Goal: Contribute content: Contribute content

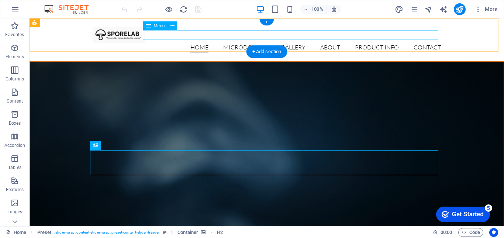
click at [376, 43] on nav "Home Microdosing Detail view Gallery About Product Info Contact" at bounding box center [267, 48] width 348 height 10
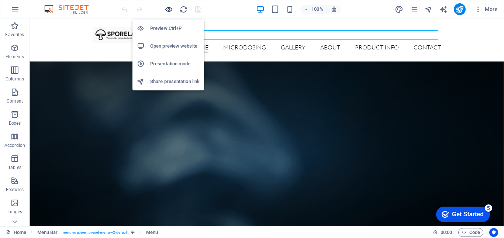
click at [170, 11] on icon "button" at bounding box center [169, 9] width 8 height 8
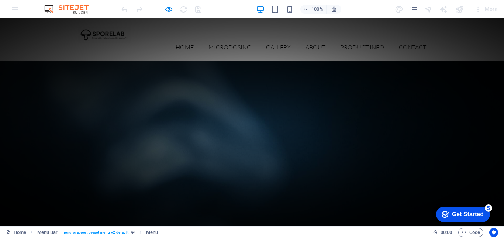
click at [350, 44] on link "Product Info" at bounding box center [362, 48] width 44 height 8
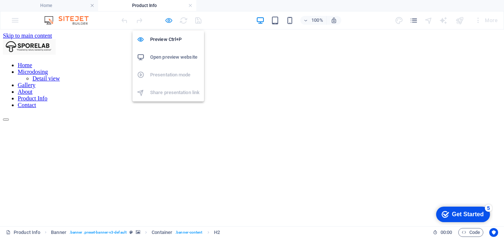
click at [169, 21] on icon "button" at bounding box center [169, 20] width 8 height 8
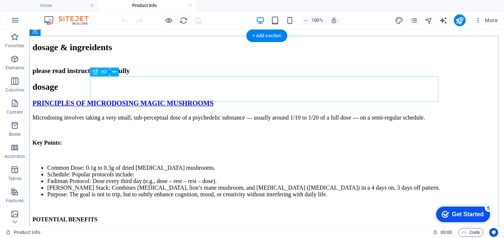
scroll to position [111, 0]
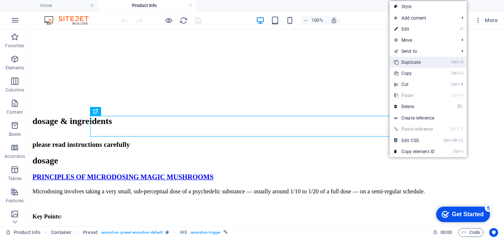
click at [409, 62] on link "Ctrl D Duplicate" at bounding box center [414, 62] width 49 height 11
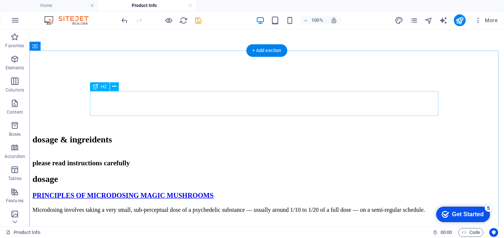
click at [289, 174] on div "dosage" at bounding box center [266, 179] width 469 height 10
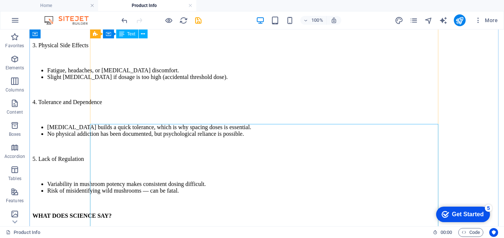
scroll to position [812, 0]
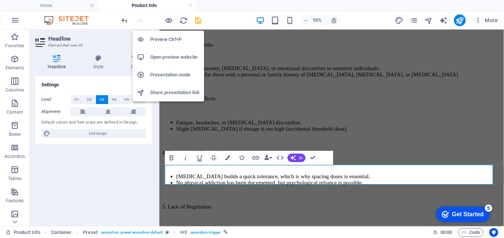
click at [166, 38] on h6 "Preview Ctrl+P" at bounding box center [174, 39] width 49 height 9
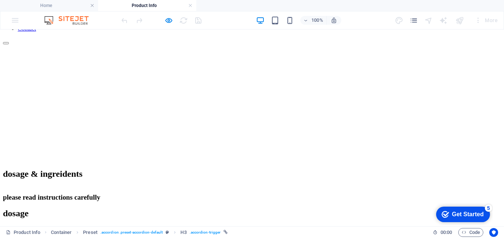
scroll to position [39, 0]
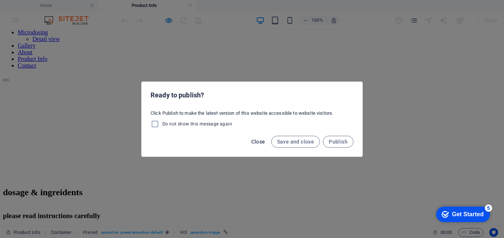
click at [263, 139] on span "Close" at bounding box center [258, 142] width 14 height 6
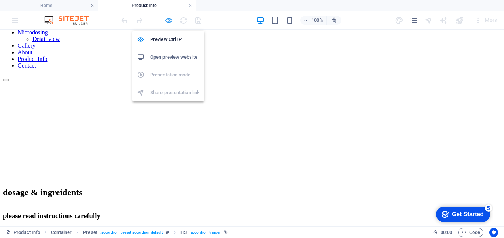
click at [169, 23] on icon "button" at bounding box center [169, 20] width 8 height 8
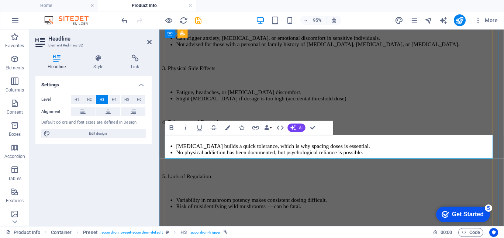
scroll to position [807, 0]
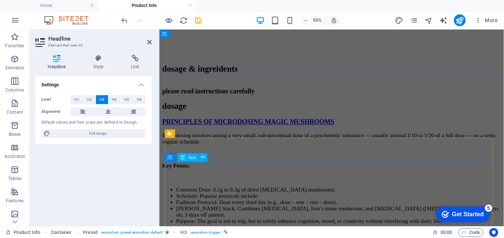
scroll to position [32, 0]
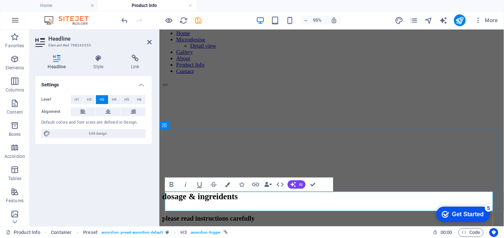
drag, startPoint x: 171, startPoint y: 209, endPoint x: 201, endPoint y: 214, distance: 30.7
drag, startPoint x: 239, startPoint y: 211, endPoint x: 167, endPoint y: 214, distance: 71.7
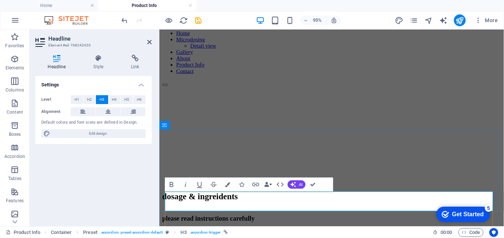
drag, startPoint x: 240, startPoint y: 209, endPoint x: 206, endPoint y: 214, distance: 34.4
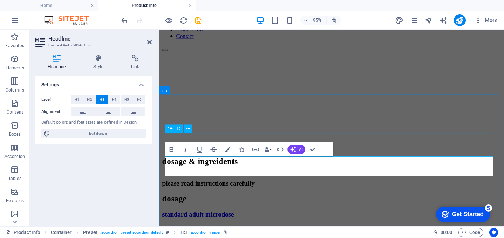
click at [362, 203] on div "dosage" at bounding box center [340, 208] width 357 height 10
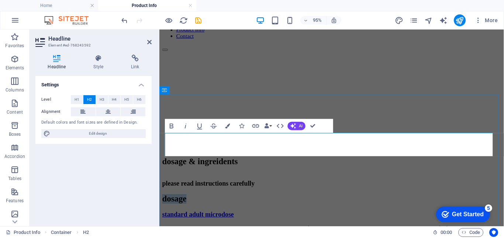
click at [371, 203] on h2 "dosage" at bounding box center [340, 208] width 357 height 10
click at [459, 203] on h2 "dosage / ingredients" at bounding box center [340, 208] width 357 height 10
click at [387, 203] on h2 "dosage / ingredients" at bounding box center [340, 208] width 357 height 10
drag, startPoint x: 372, startPoint y: 146, endPoint x: 370, endPoint y: 142, distance: 4.0
click at [371, 203] on h2 "dosage / ingredients" at bounding box center [340, 208] width 357 height 10
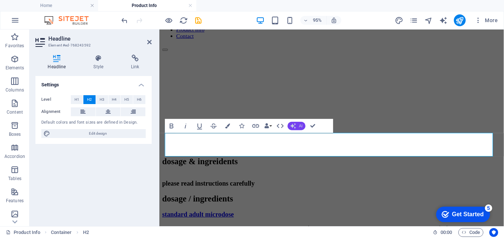
click at [299, 125] on span "AI" at bounding box center [301, 126] width 4 height 4
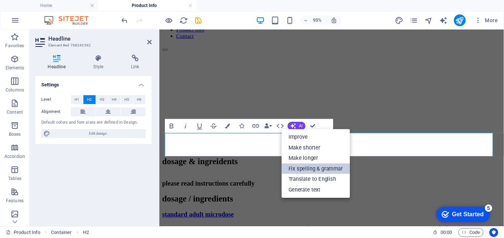
click at [310, 169] on link "Fix spelling & grammar" at bounding box center [316, 168] width 68 height 11
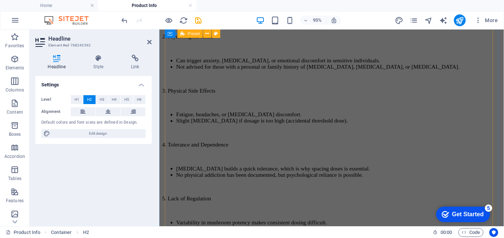
scroll to position [918, 0]
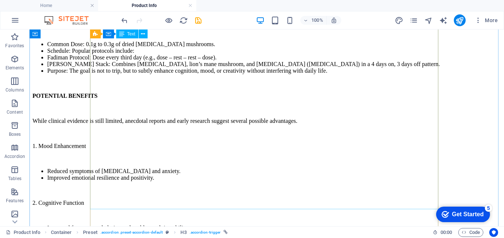
scroll to position [867, 0]
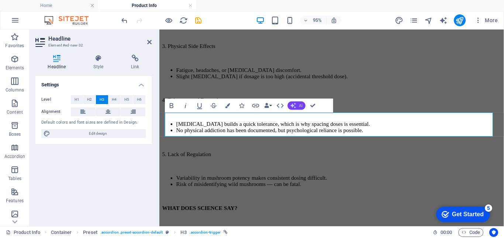
click at [299, 107] on span "AI" at bounding box center [301, 105] width 4 height 4
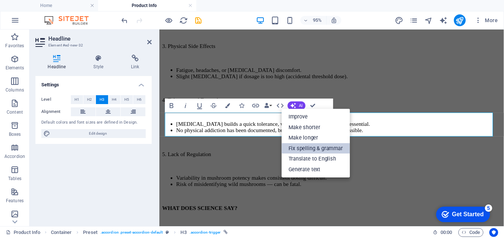
click at [303, 147] on link "Fix spelling & grammar" at bounding box center [316, 148] width 68 height 11
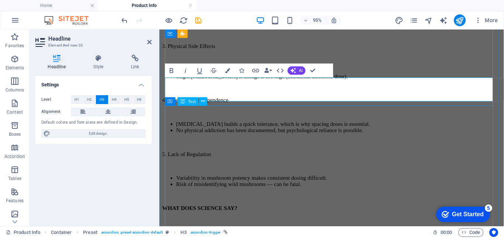
scroll to position [904, 0]
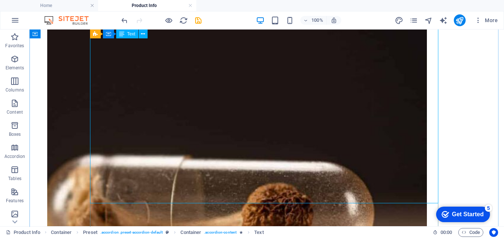
scroll to position [1531, 0]
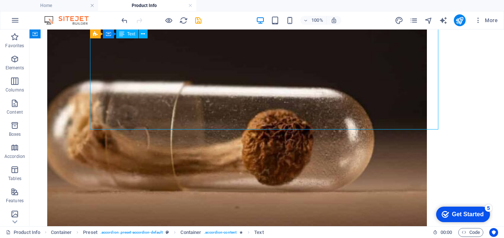
drag, startPoint x: 307, startPoint y: 115, endPoint x: 285, endPoint y: 117, distance: 22.2
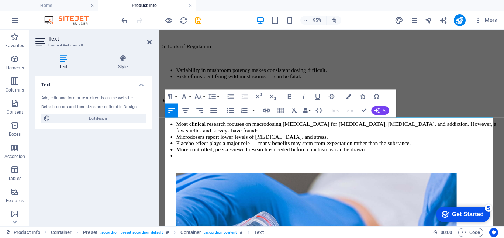
scroll to position [868, 0]
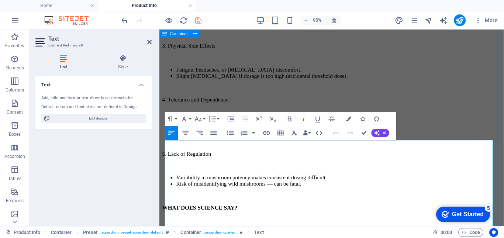
drag, startPoint x: 384, startPoint y: 140, endPoint x: 164, endPoint y: 149, distance: 220.2
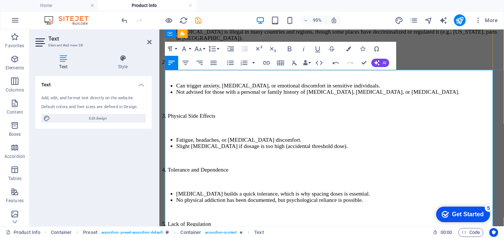
scroll to position [941, 0]
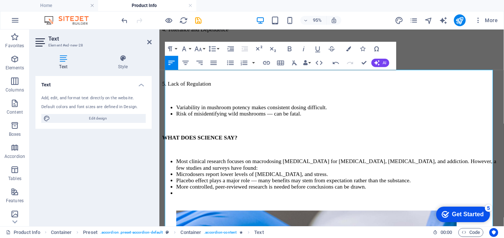
drag, startPoint x: 180, startPoint y: 129, endPoint x: 157, endPoint y: 124, distance: 23.4
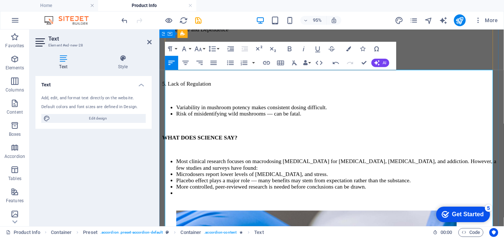
drag, startPoint x: 243, startPoint y: 165, endPoint x: 170, endPoint y: 162, distance: 72.8
click at [292, 50] on icon "button" at bounding box center [290, 49] width 8 height 8
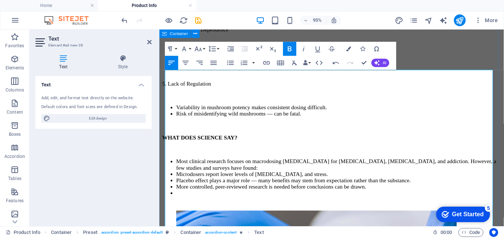
drag, startPoint x: 246, startPoint y: 165, endPoint x: 163, endPoint y: 164, distance: 82.7
click at [289, 48] on icon "button" at bounding box center [290, 49] width 8 height 8
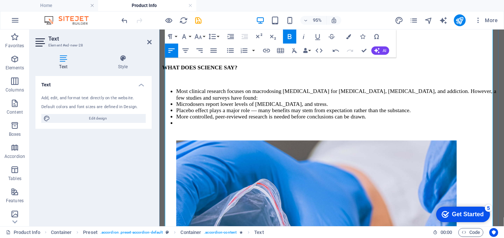
scroll to position [1052, 0]
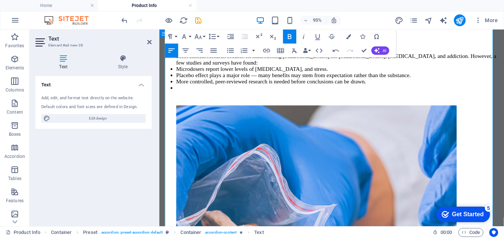
drag, startPoint x: 219, startPoint y: 141, endPoint x: 162, endPoint y: 144, distance: 57.2
click at [288, 39] on icon "button" at bounding box center [290, 36] width 8 height 8
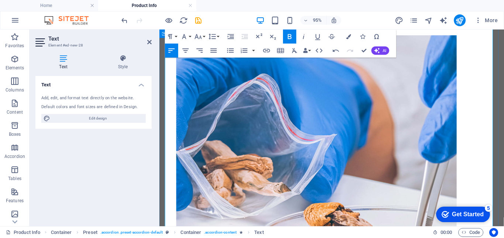
drag, startPoint x: 364, startPoint y: 158, endPoint x: 179, endPoint y: 89, distance: 197.5
drag, startPoint x: 364, startPoint y: 158, endPoint x: 166, endPoint y: 86, distance: 209.8
click at [229, 51] on icon "button" at bounding box center [230, 51] width 8 height 8
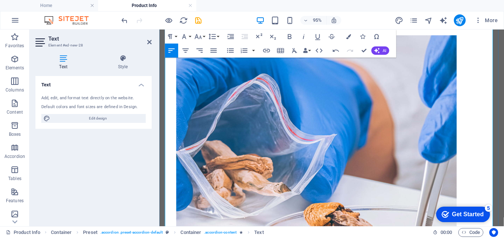
drag, startPoint x: 176, startPoint y: 138, endPoint x: 313, endPoint y: 166, distance: 140.4
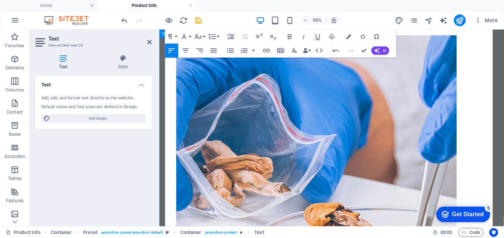
drag, startPoint x: 217, startPoint y: 139, endPoint x: 162, endPoint y: 140, distance: 55.4
click at [286, 37] on icon "button" at bounding box center [290, 36] width 8 height 8
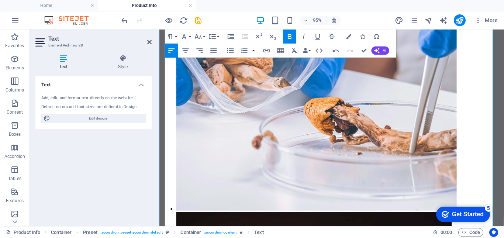
scroll to position [1200, 0]
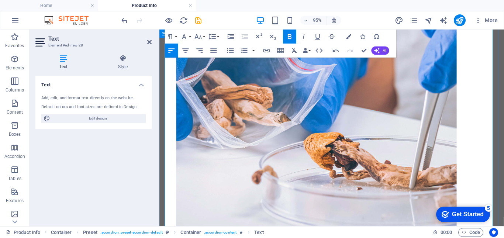
drag, startPoint x: 315, startPoint y: 172, endPoint x: 163, endPoint y: 120, distance: 160.8
click at [231, 48] on icon "button" at bounding box center [230, 51] width 8 height 8
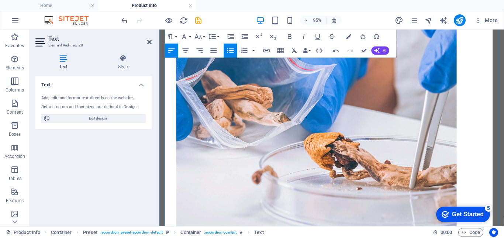
drag, startPoint x: 175, startPoint y: 162, endPoint x: 316, endPoint y: 187, distance: 143.5
drag, startPoint x: 294, startPoint y: 163, endPoint x: 163, endPoint y: 162, distance: 130.7
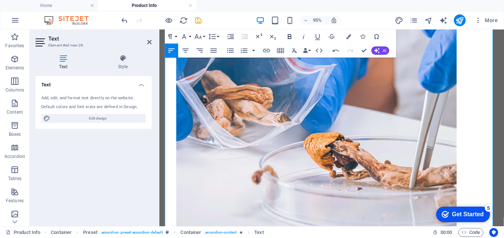
click at [293, 37] on icon "button" at bounding box center [290, 36] width 8 height 8
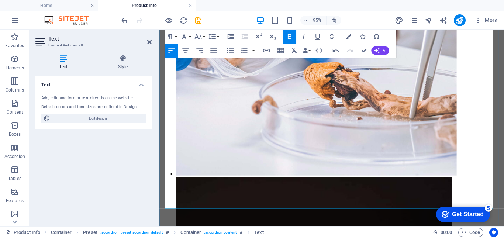
scroll to position [1311, 0]
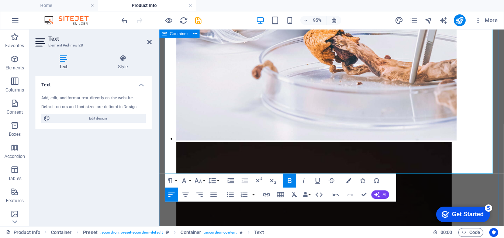
drag, startPoint x: 259, startPoint y: 161, endPoint x: 159, endPoint y: 86, distance: 124.5
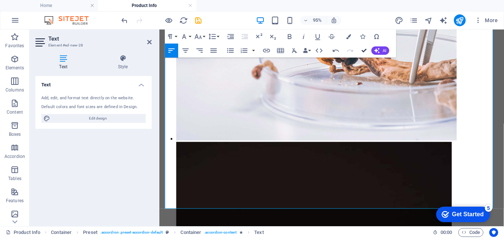
scroll to position [1274, 0]
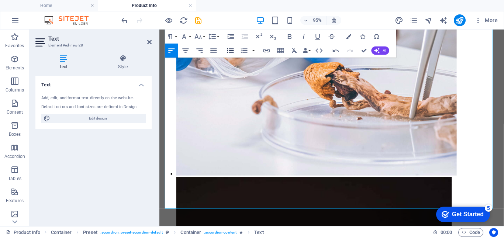
click at [231, 48] on icon "button" at bounding box center [230, 51] width 8 height 8
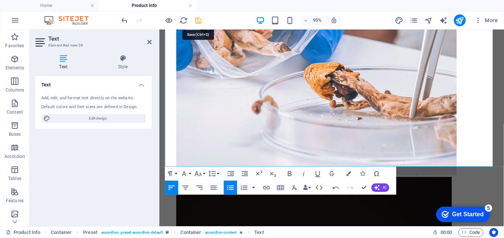
click at [197, 19] on icon "save" at bounding box center [198, 20] width 8 height 8
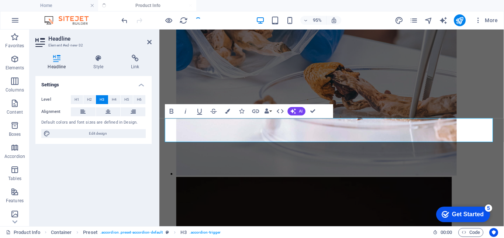
scroll to position [861, 0]
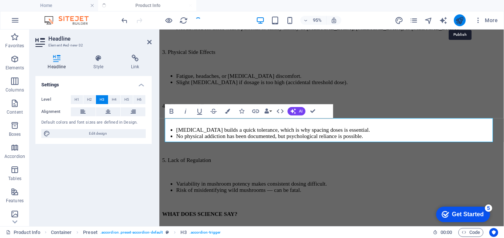
click at [460, 21] on icon "publish" at bounding box center [459, 20] width 8 height 8
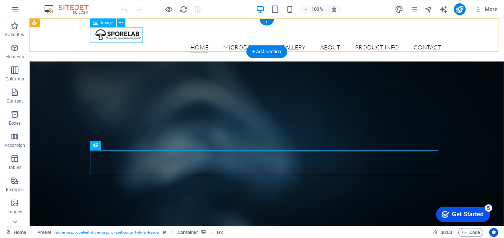
click at [127, 35] on figure at bounding box center [267, 35] width 348 height 16
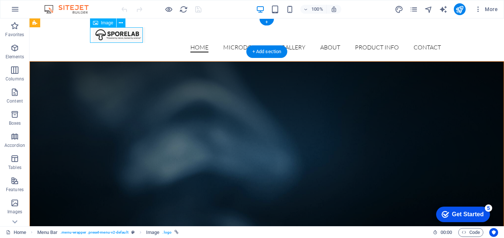
click at [127, 35] on figure at bounding box center [267, 35] width 348 height 16
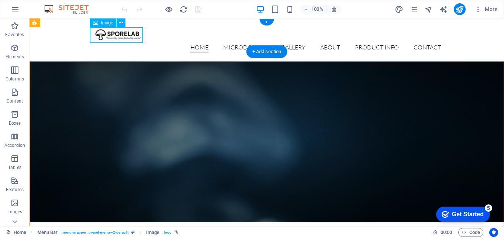
select select "px"
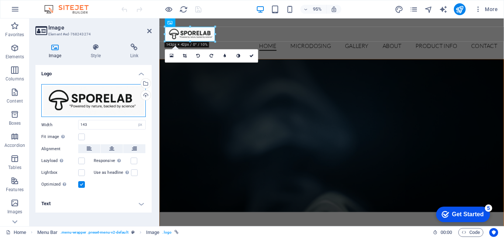
click at [101, 97] on div "Drag files here, click to choose files or select files from Files or our free s…" at bounding box center [93, 100] width 104 height 33
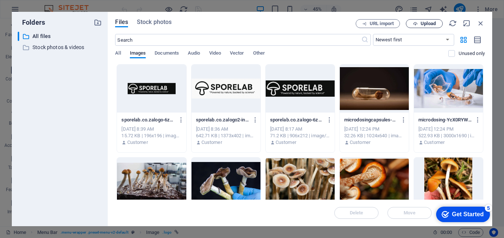
click at [428, 27] on button "Upload" at bounding box center [424, 23] width 37 height 9
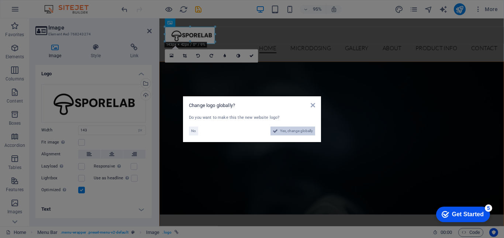
drag, startPoint x: 304, startPoint y: 130, endPoint x: 320, endPoint y: 247, distance: 118.1
click at [304, 130] on span "Yes, change globally" at bounding box center [296, 131] width 33 height 9
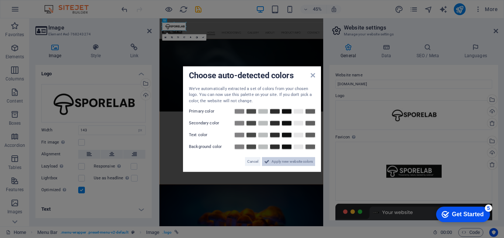
click at [283, 162] on span "Apply new website colors" at bounding box center [292, 161] width 41 height 9
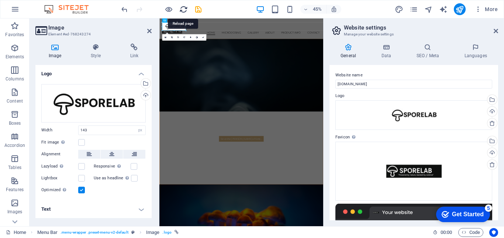
click at [185, 8] on icon "reload" at bounding box center [183, 9] width 8 height 8
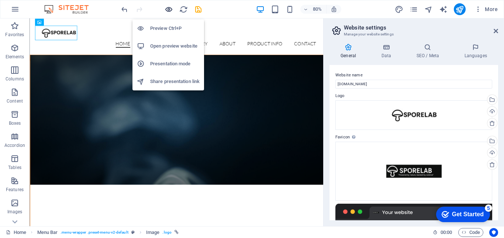
click at [168, 10] on icon "button" at bounding box center [169, 9] width 8 height 8
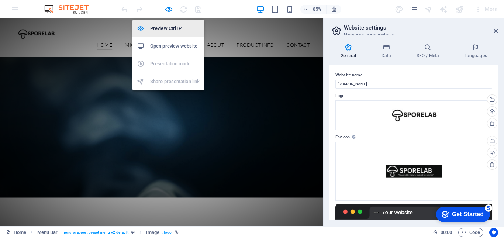
click at [168, 29] on h6 "Preview Ctrl+P" at bounding box center [174, 28] width 49 height 9
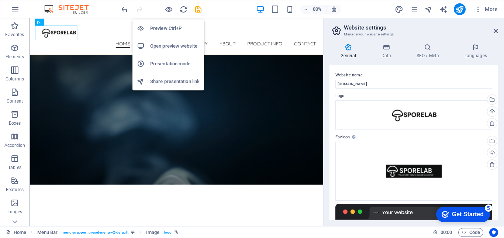
click at [171, 23] on li "Preview Ctrl+P" at bounding box center [168, 29] width 72 height 18
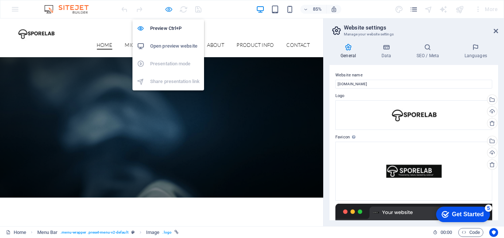
click at [166, 6] on icon "button" at bounding box center [169, 9] width 8 height 8
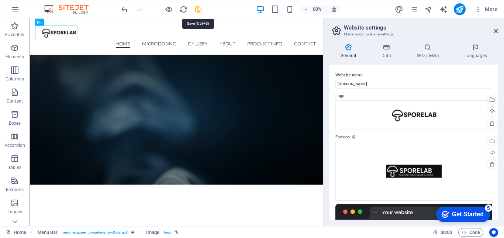
click at [197, 10] on icon "save" at bounding box center [198, 9] width 8 height 8
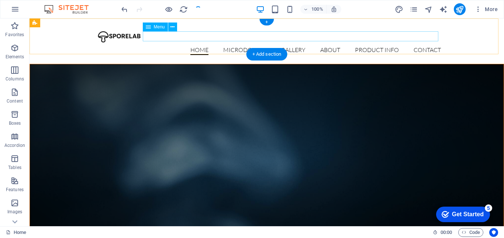
click at [376, 45] on nav "Home Microdosing Detail view Gallery About Product Info Contact" at bounding box center [267, 50] width 348 height 10
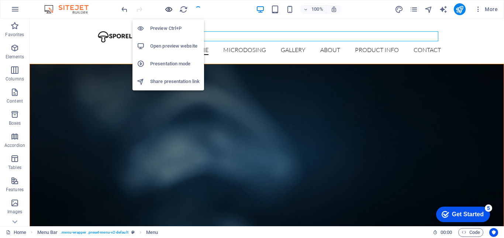
click at [167, 11] on icon "button" at bounding box center [169, 9] width 8 height 8
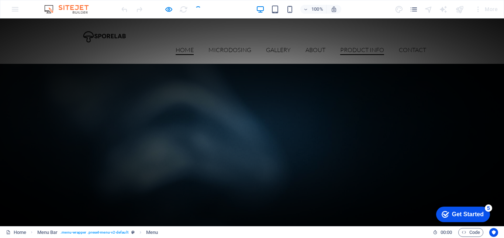
click at [353, 47] on link "Product Info" at bounding box center [362, 51] width 44 height 8
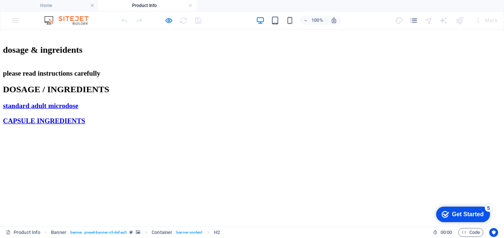
scroll to position [111, 0]
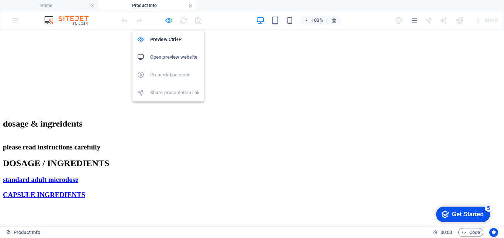
click at [169, 18] on icon "button" at bounding box center [169, 20] width 8 height 8
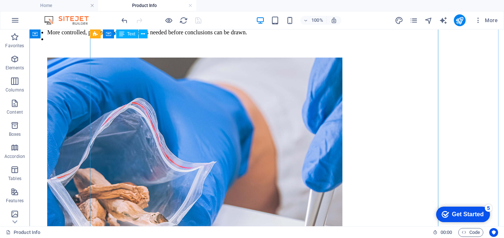
scroll to position [1025, 0]
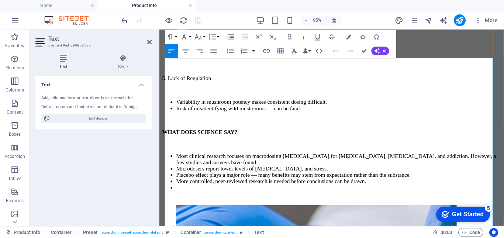
scroll to position [989, 0]
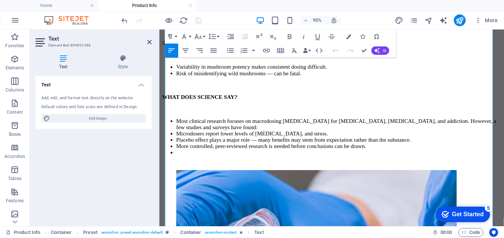
drag, startPoint x: 173, startPoint y: 178, endPoint x: 175, endPoint y: 182, distance: 4.2
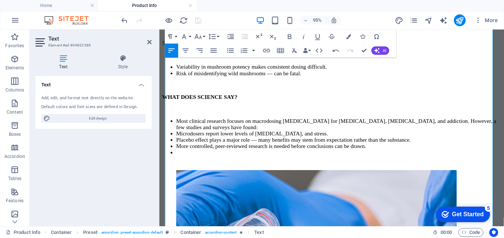
drag, startPoint x: 242, startPoint y: 176, endPoint x: 224, endPoint y: 189, distance: 21.2
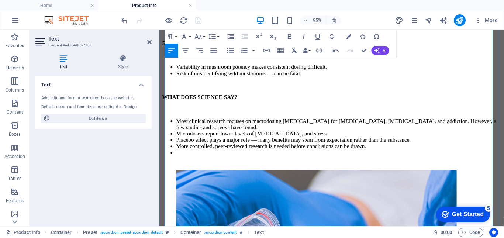
drag, startPoint x: 250, startPoint y: 175, endPoint x: 149, endPoint y: 178, distance: 101.2
click at [290, 35] on icon "button" at bounding box center [290, 36] width 8 height 8
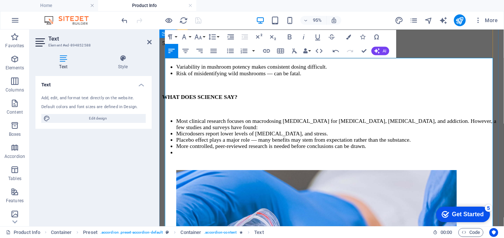
scroll to position [952, 0]
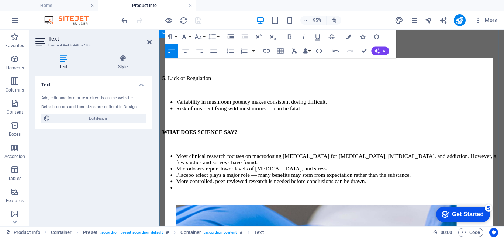
drag, startPoint x: 370, startPoint y: 124, endPoint x: 146, endPoint y: 117, distance: 224.2
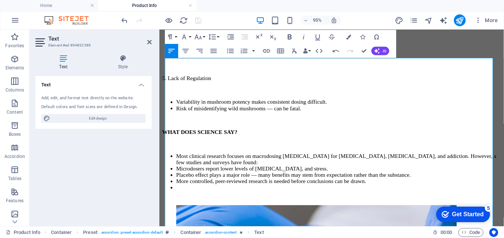
click at [288, 35] on icon "button" at bounding box center [290, 36] width 4 height 5
click at [290, 37] on icon "button" at bounding box center [290, 36] width 8 height 8
click at [230, 50] on icon "button" at bounding box center [230, 51] width 8 height 8
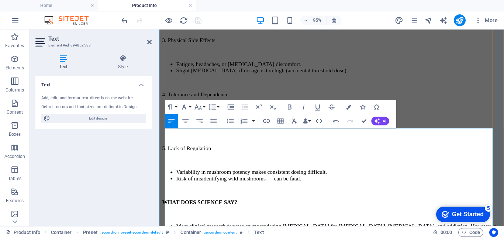
click at [103, 44] on h3 "Element #ed-894852588" at bounding box center [92, 45] width 89 height 7
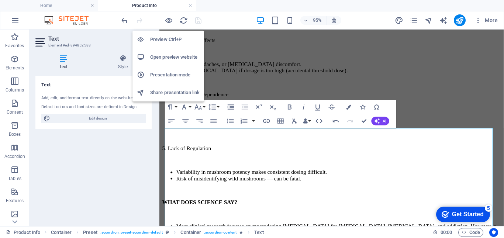
click at [164, 40] on h6 "Preview Ctrl+P" at bounding box center [174, 39] width 49 height 9
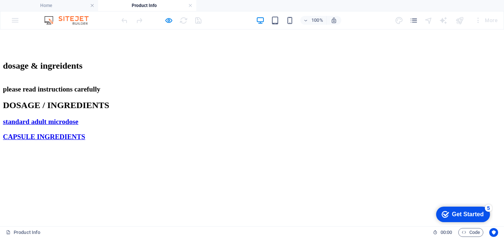
scroll to position [116, 0]
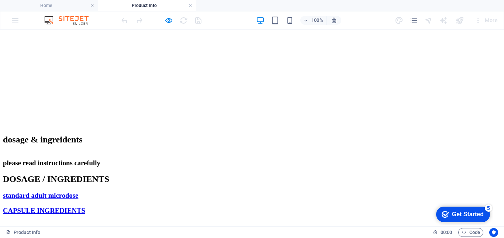
click at [85, 207] on link "CAPSULE INGREDIENTS" at bounding box center [44, 211] width 82 height 8
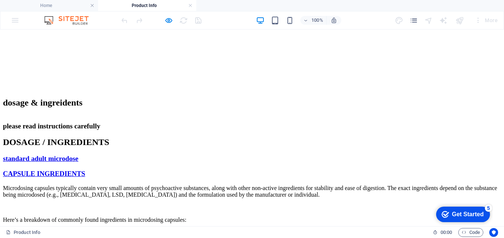
scroll to position [79, 0]
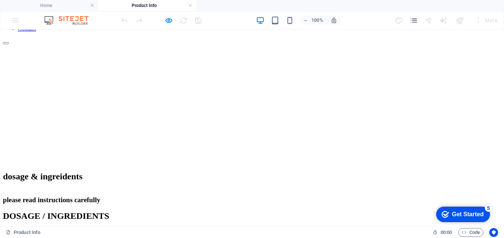
click at [78, 228] on link "standard adult microdose" at bounding box center [40, 232] width 75 height 8
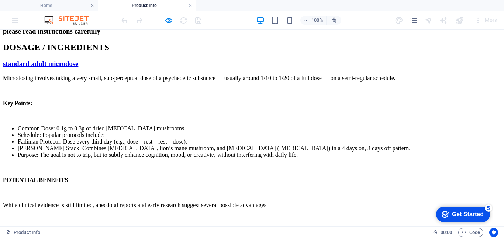
scroll to position [0, 0]
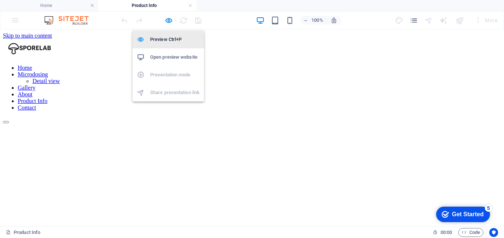
click at [166, 39] on h6 "Preview Ctrl+P" at bounding box center [174, 39] width 49 height 9
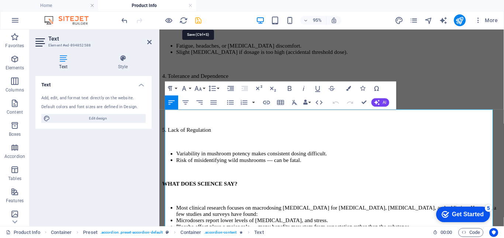
click at [197, 20] on icon "save" at bounding box center [198, 20] width 8 height 8
click at [458, 23] on icon "publish" at bounding box center [459, 20] width 8 height 8
